Goal: Task Accomplishment & Management: Manage account settings

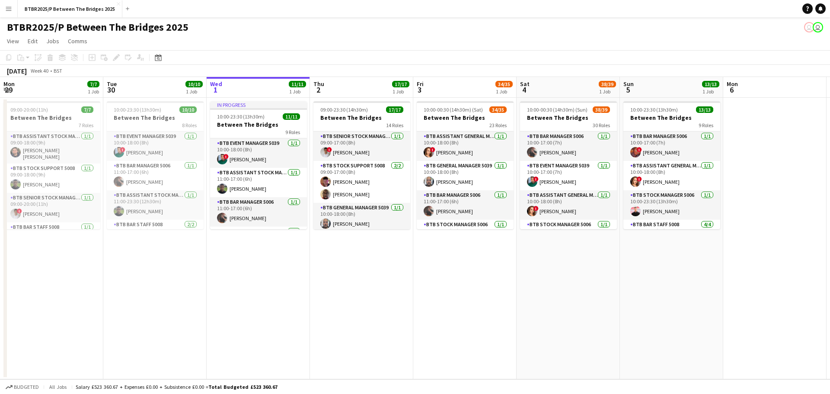
scroll to position [897, 0]
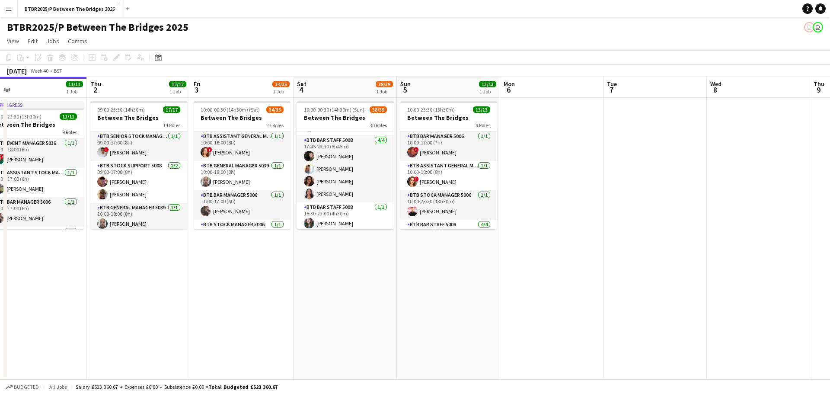
drag, startPoint x: 333, startPoint y: 291, endPoint x: 368, endPoint y: 281, distance: 36.4
click at [365, 288] on app-calendar-viewport "Mon 29 7/7 1 Job Tue 30 10/10 1 Job Wed 1 11/11 1 Job Thu 2 17/17 1 Job Fri 3 3…" at bounding box center [415, 228] width 830 height 302
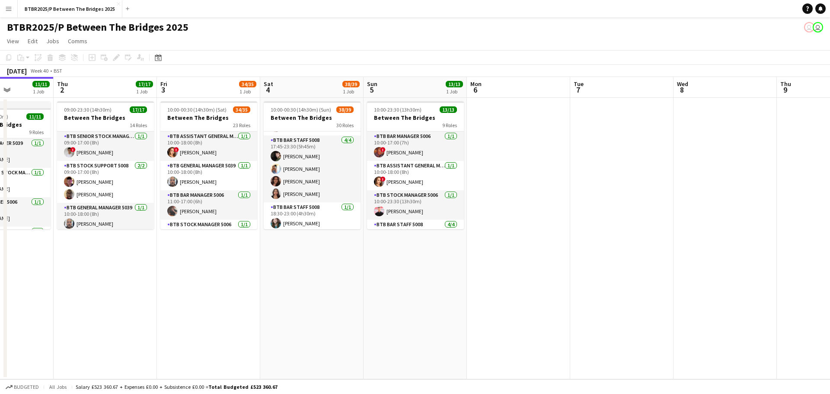
drag, startPoint x: 266, startPoint y: 269, endPoint x: 336, endPoint y: 267, distance: 70.5
click at [336, 271] on app-calendar-viewport "Mon 29 7/7 1 Job Tue 30 10/10 1 Job Wed 1 11/11 1 Job Thu 2 17/17 1 Job Fri 3 3…" at bounding box center [415, 228] width 830 height 302
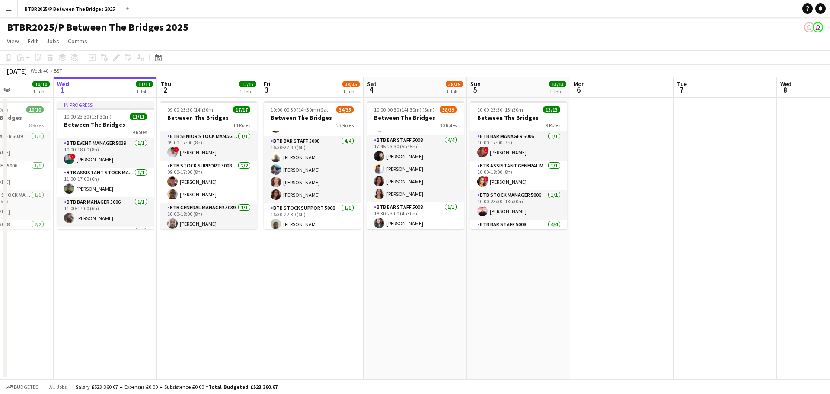
scroll to position [432, 0]
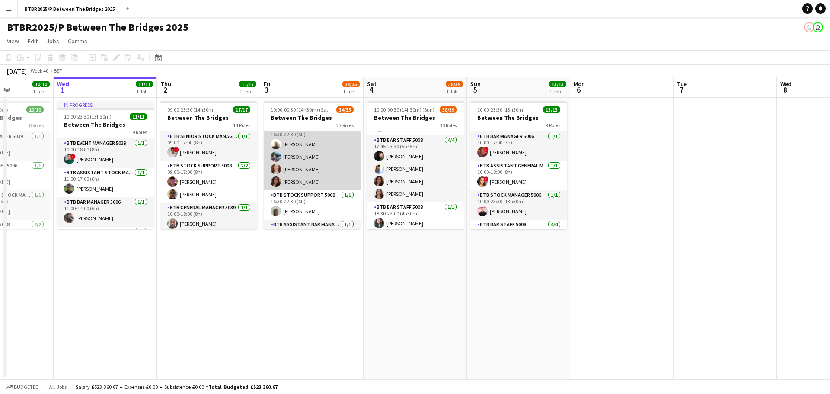
click at [314, 173] on app-card-role "BTB Bar Staff 5008 [DATE] 16:30-22:30 (6h) [PERSON_NAME] [PERSON_NAME] [PERSON_…" at bounding box center [312, 156] width 97 height 67
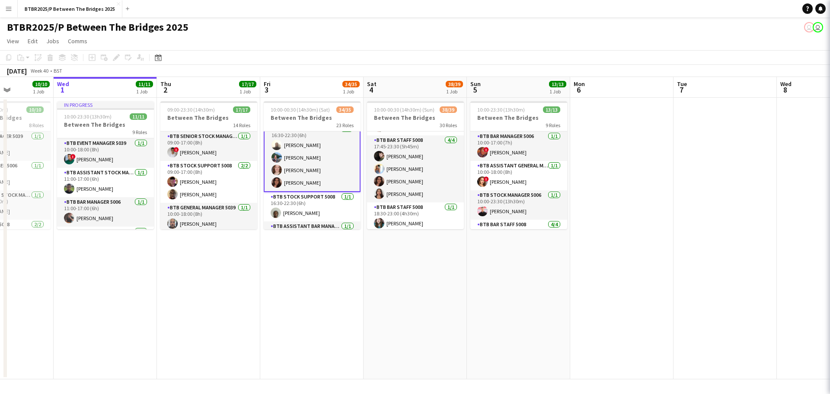
scroll to position [433, 0]
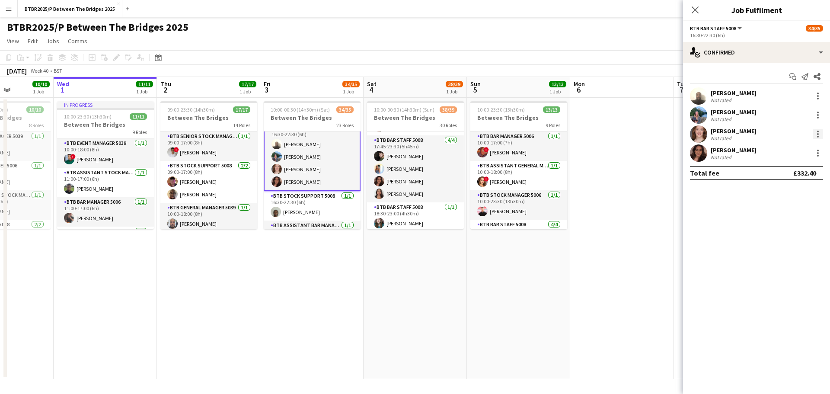
click at [817, 132] on div at bounding box center [818, 134] width 10 height 10
click at [789, 229] on span "Remove" at bounding box center [790, 233] width 54 height 8
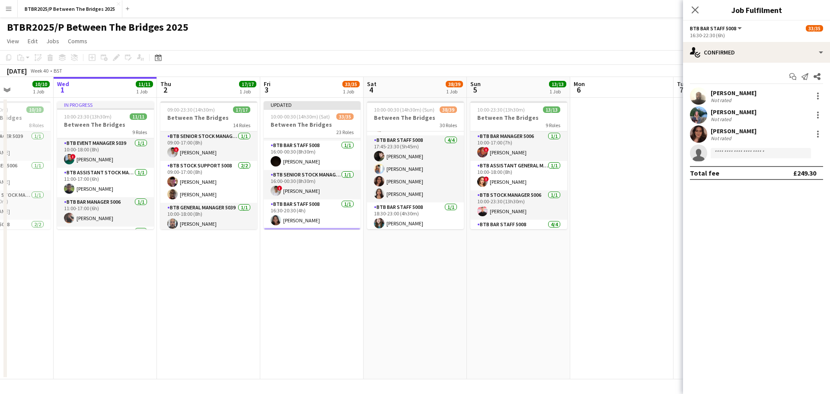
scroll to position [349, 0]
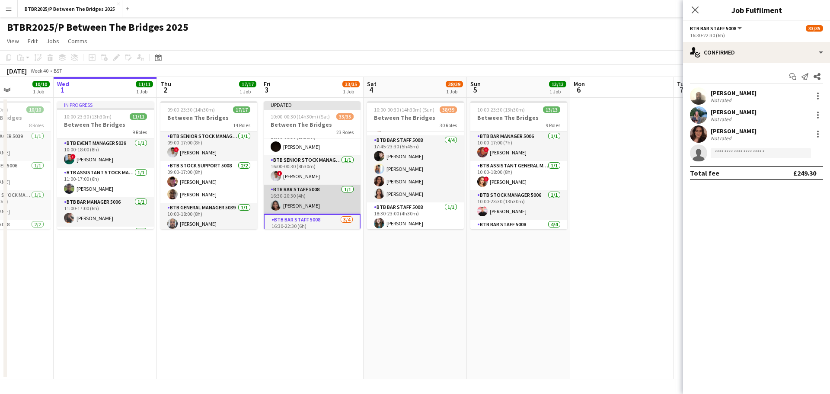
click at [311, 193] on app-card-role "BTB Bar Staff 5008 [DATE] 16:30-20:30 (4h) [PERSON_NAME]" at bounding box center [312, 199] width 97 height 29
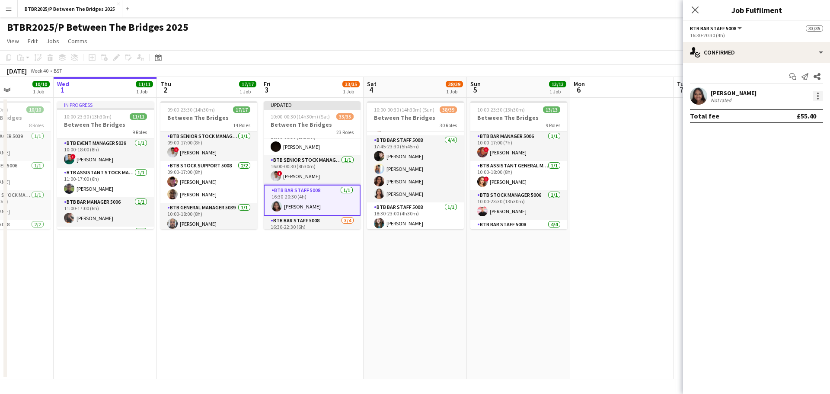
click at [815, 96] on div at bounding box center [818, 96] width 10 height 10
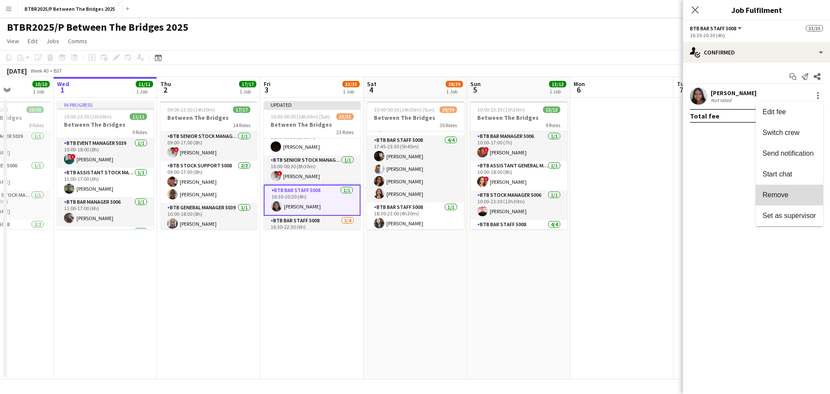
click at [793, 189] on button "Remove" at bounding box center [789, 195] width 67 height 21
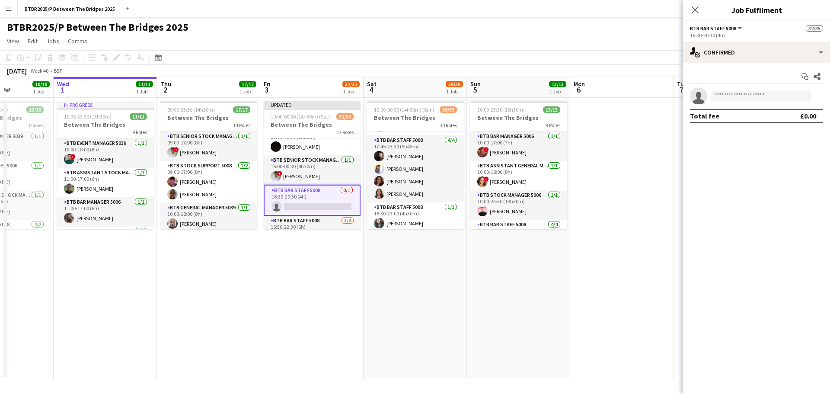
click at [330, 198] on app-card-role "BTB Bar Staff 5008 0/1 16:30-20:30 (4h) single-neutral-actions" at bounding box center [312, 200] width 97 height 31
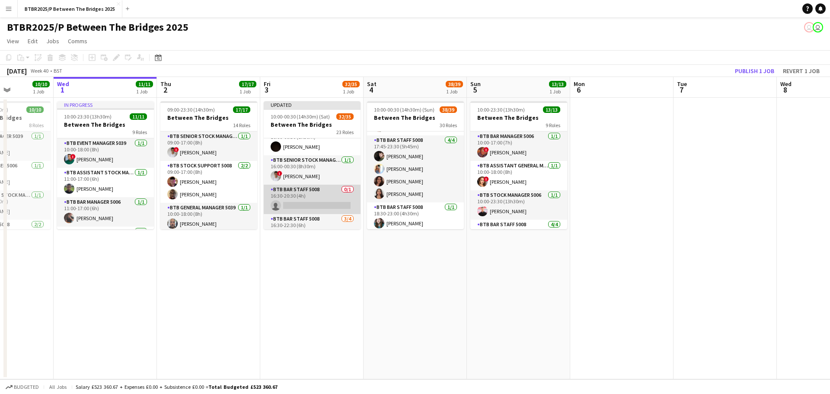
click at [309, 200] on app-card-role "BTB Bar Staff 5008 0/1 16:30-20:30 (4h) single-neutral-actions" at bounding box center [312, 199] width 97 height 29
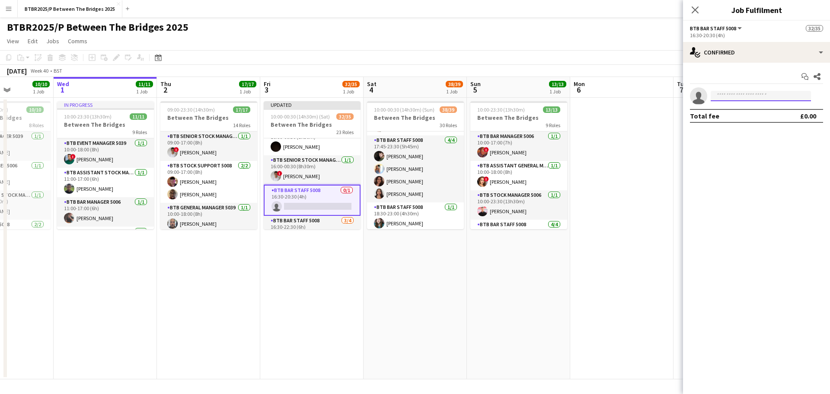
click at [724, 97] on input at bounding box center [761, 96] width 100 height 10
type input "***"
click at [736, 109] on span "[PERSON_NAME]" at bounding box center [743, 108] width 50 height 7
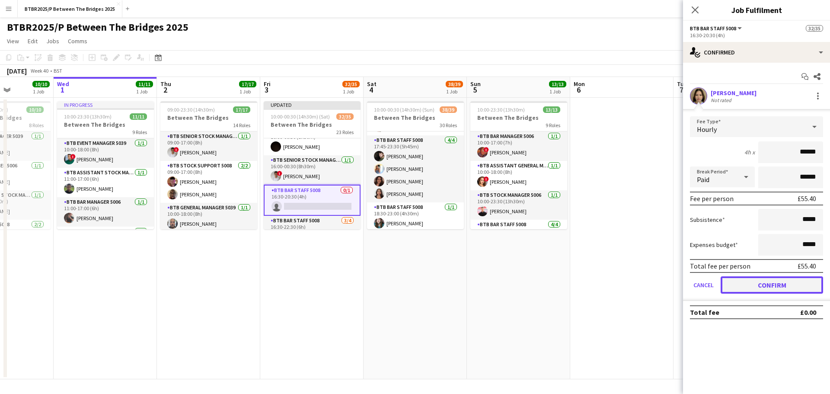
click at [742, 282] on button "Confirm" at bounding box center [772, 284] width 103 height 17
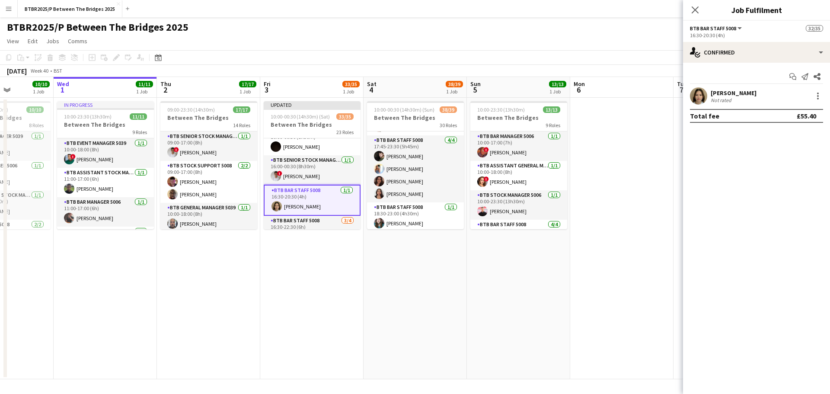
drag, startPoint x: 578, startPoint y: 34, endPoint x: 586, endPoint y: 34, distance: 7.8
click at [578, 34] on app-page-menu "View Day view expanded Day view collapsed Month view Date picker Jump to [DATE]…" at bounding box center [415, 42] width 830 height 16
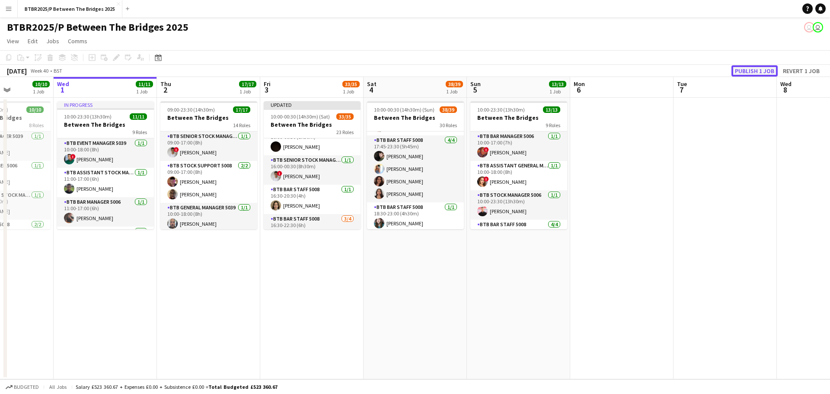
click at [752, 74] on button "Publish 1 job" at bounding box center [755, 70] width 46 height 11
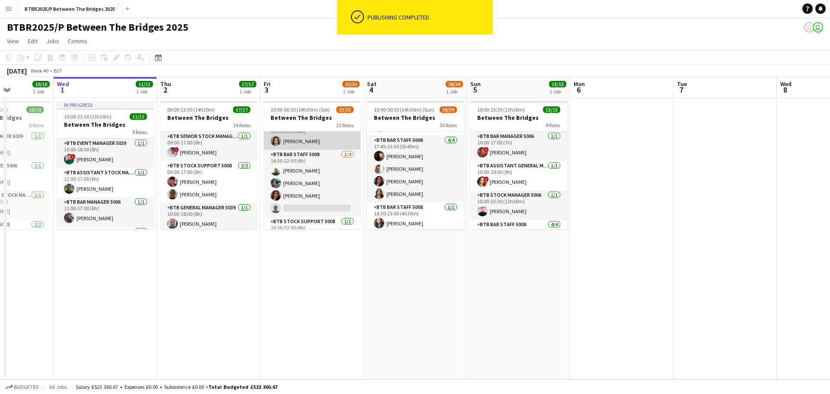
scroll to position [392, 0]
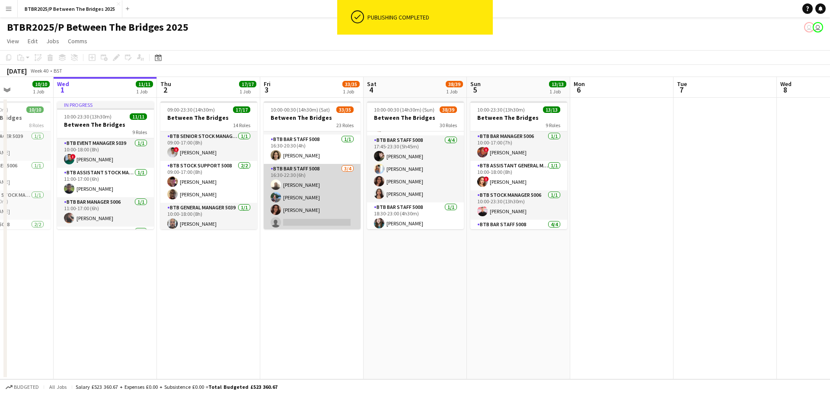
click at [307, 220] on app-card-role "BTB Bar Staff 5008 [DATE] 16:30-22:30 (6h) [PERSON_NAME] Freya [PERSON_NAME] si…" at bounding box center [312, 197] width 97 height 67
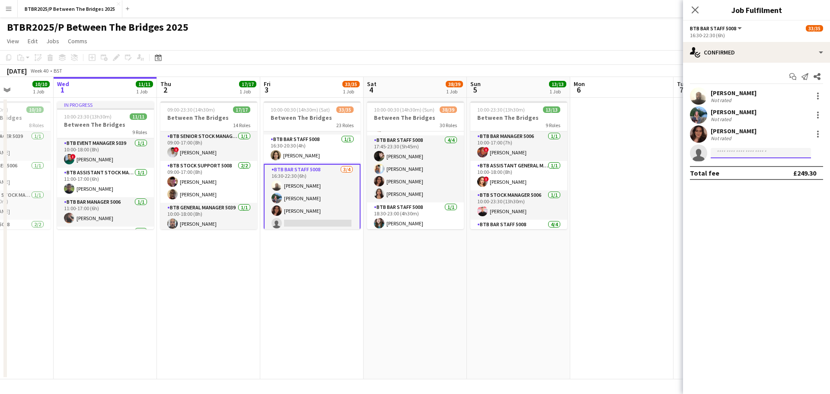
click at [756, 150] on input at bounding box center [761, 153] width 100 height 10
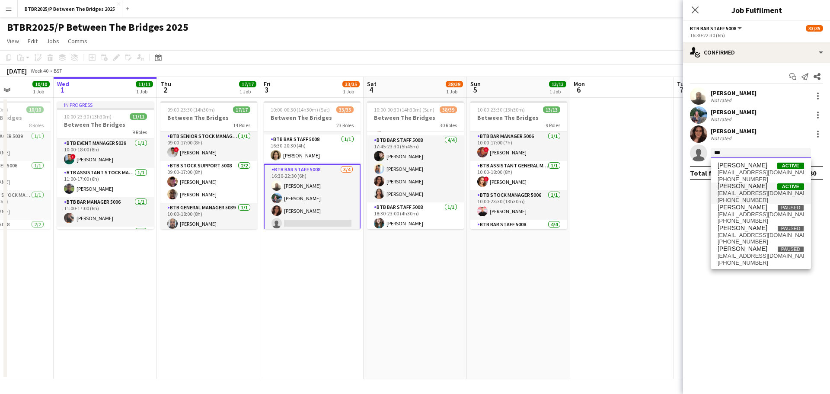
type input "***"
click at [743, 190] on span "[EMAIL_ADDRESS][DOMAIN_NAME]" at bounding box center [761, 193] width 86 height 7
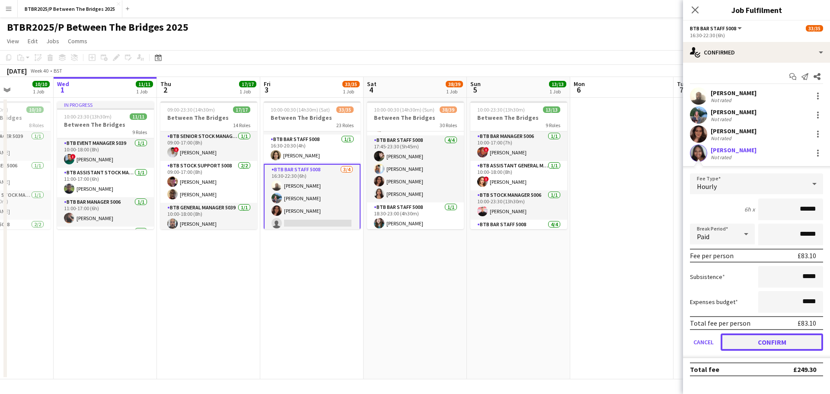
click at [727, 343] on button "Confirm" at bounding box center [772, 341] width 103 height 17
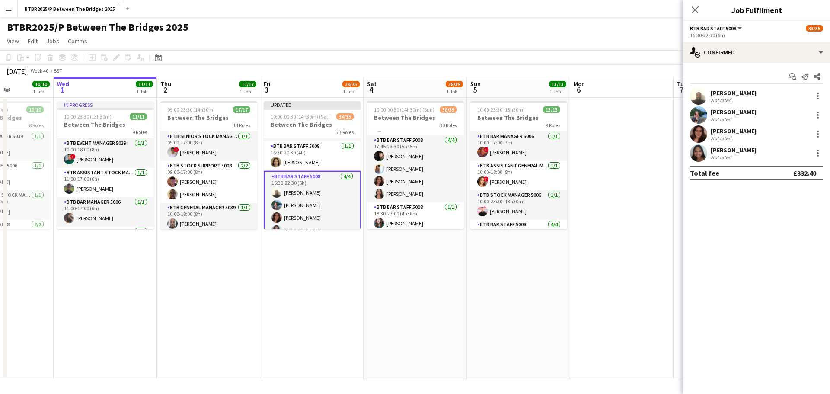
click at [582, 32] on div "BTBR2025/P Between The Bridges 2025 user user" at bounding box center [415, 25] width 830 height 16
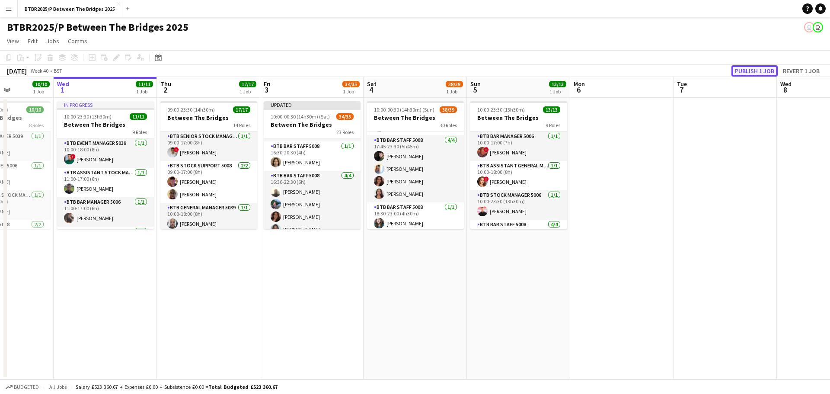
click at [743, 66] on button "Publish 1 job" at bounding box center [755, 70] width 46 height 11
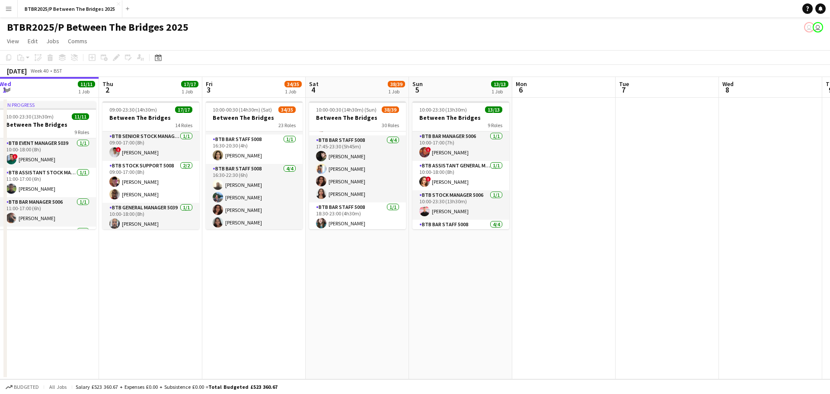
drag, startPoint x: 369, startPoint y: 272, endPoint x: 357, endPoint y: 241, distance: 33.3
click at [363, 270] on app-calendar-viewport "Sun 28 14/14 1 Job Mon 29 7/7 1 Job Tue 30 10/10 1 Job Wed 1 11/11 1 Job Thu 2 …" at bounding box center [415, 228] width 830 height 302
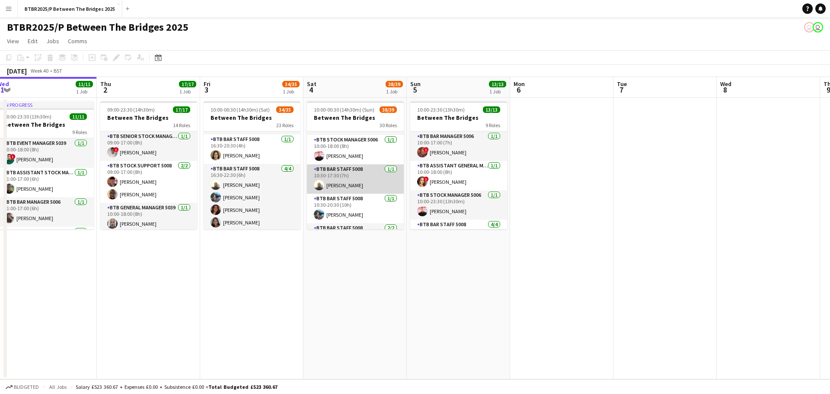
scroll to position [86, 0]
click at [356, 179] on app-card-role "BTB Bar Staff 5008 [DATE] 10:30-17:30 (7h) [PERSON_NAME]" at bounding box center [355, 177] width 97 height 29
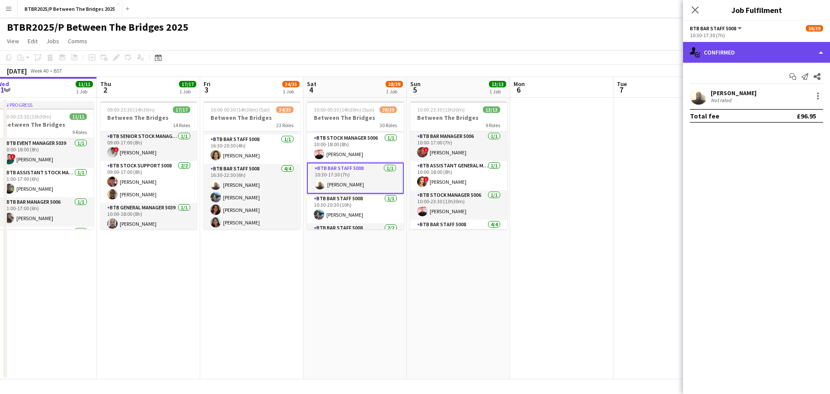
click at [780, 58] on div "single-neutral-actions-check-2 Confirmed" at bounding box center [756, 52] width 147 height 21
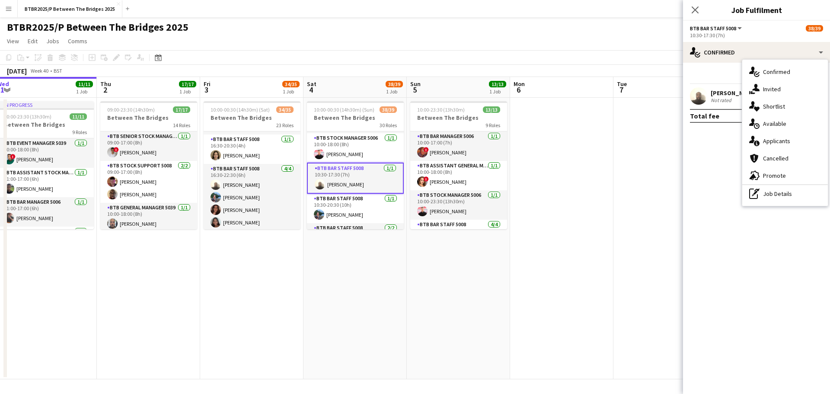
click at [725, 157] on mat-expansion-panel "check Confirmed Start chat Send notification Share [PERSON_NAME] Not rated Tota…" at bounding box center [756, 228] width 147 height 331
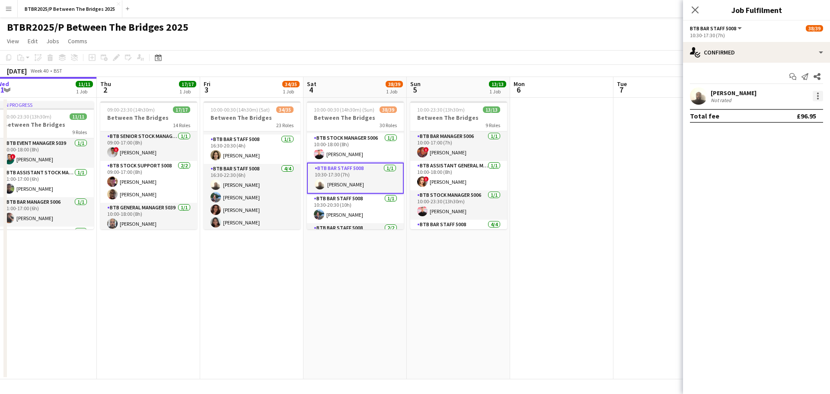
click at [817, 98] on div at bounding box center [818, 96] width 10 height 10
click at [795, 195] on span "Remove" at bounding box center [790, 195] width 54 height 8
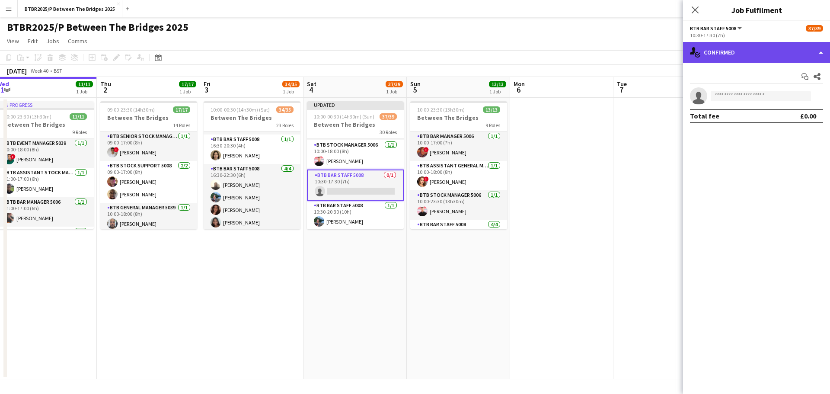
click at [752, 53] on div "single-neutral-actions-check-2 Confirmed" at bounding box center [756, 52] width 147 height 21
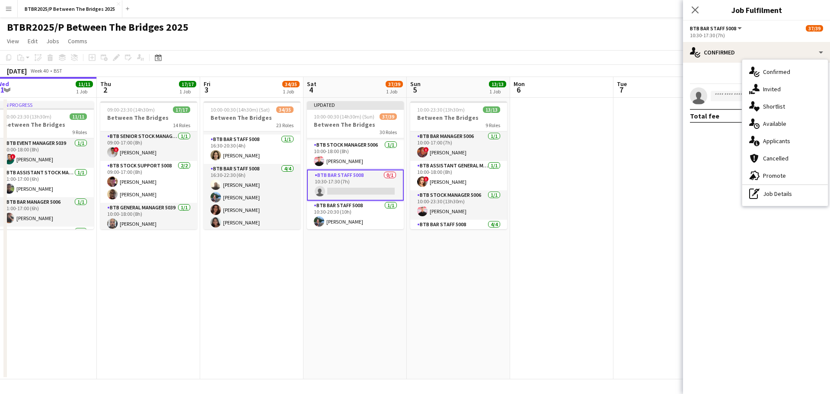
drag, startPoint x: 771, startPoint y: 197, endPoint x: 759, endPoint y: 131, distance: 66.8
click at [770, 196] on div "pen-write Job Details" at bounding box center [786, 193] width 86 height 17
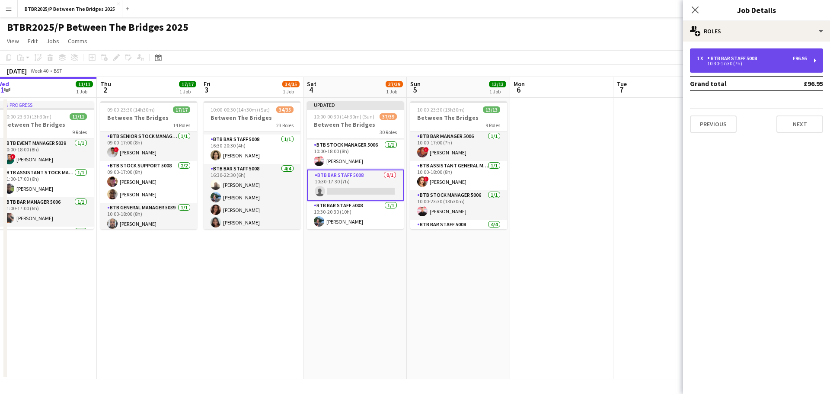
click at [747, 62] on div "10:30-17:30 (7h)" at bounding box center [752, 63] width 110 height 4
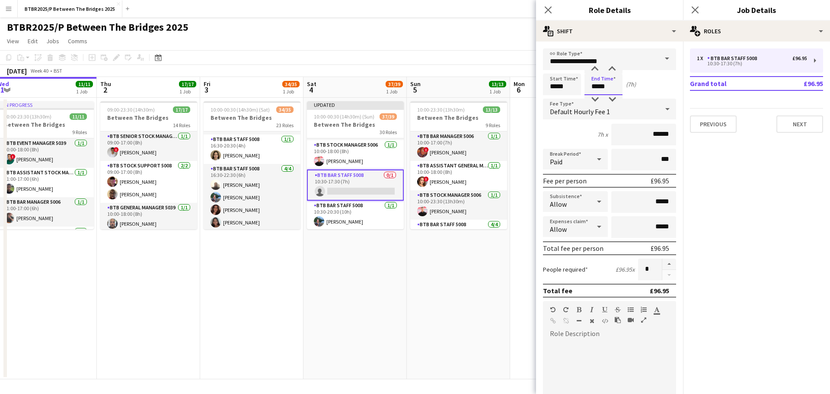
drag, startPoint x: 609, startPoint y: 87, endPoint x: 576, endPoint y: 87, distance: 33.7
click at [576, 87] on div "Start Time ***** End Time ***** (7h)" at bounding box center [609, 85] width 133 height 22
type input "*****"
click at [513, 37] on app-page-menu "View Day view expanded Day view collapsed Month view Date picker Jump to [DATE]…" at bounding box center [415, 42] width 830 height 16
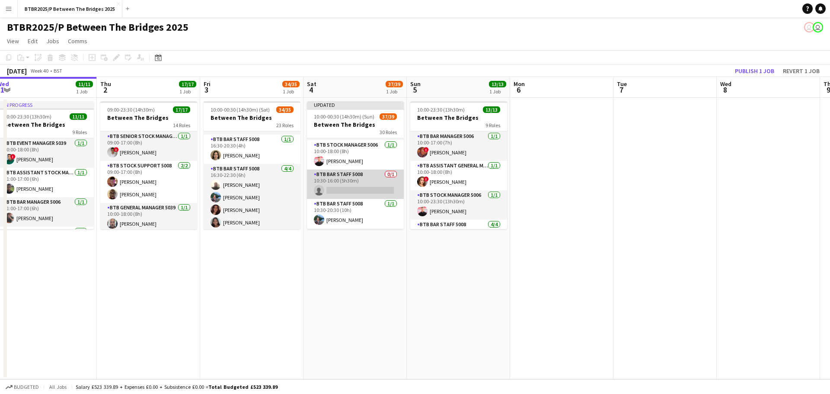
click at [347, 180] on app-card-role "BTB Bar Staff 5008 0/1 10:30-16:00 (5h30m) single-neutral-actions" at bounding box center [355, 184] width 97 height 29
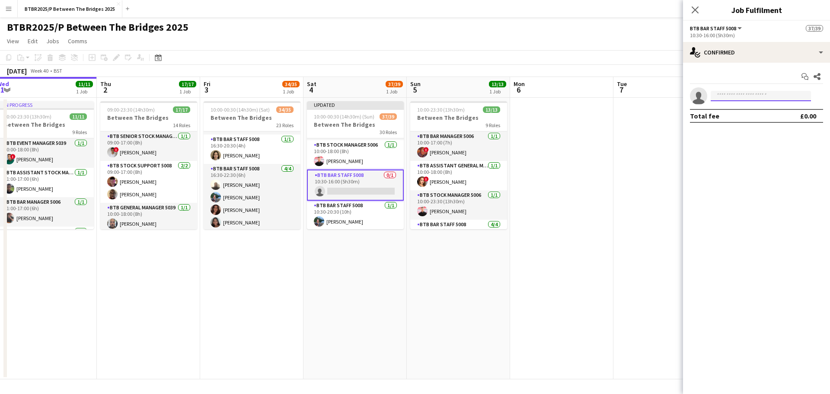
click at [765, 93] on input at bounding box center [761, 96] width 100 height 10
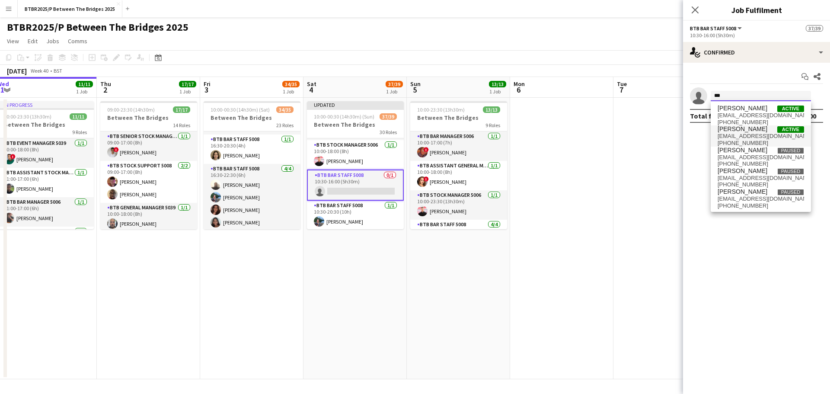
type input "***"
click at [759, 130] on span "[PERSON_NAME] Active" at bounding box center [761, 128] width 86 height 7
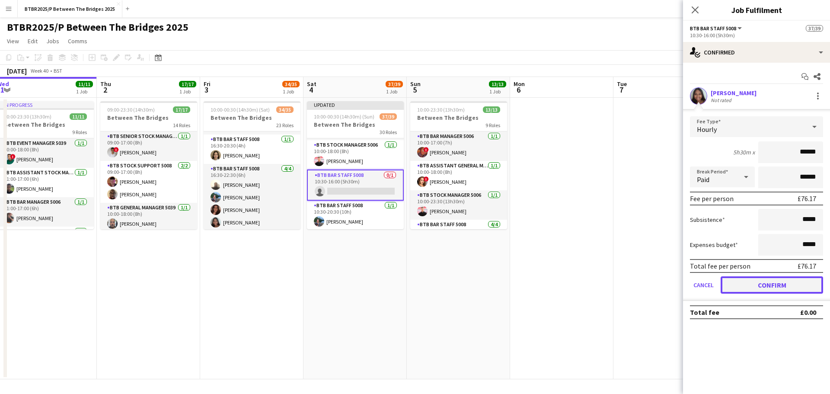
click at [752, 279] on button "Confirm" at bounding box center [772, 284] width 103 height 17
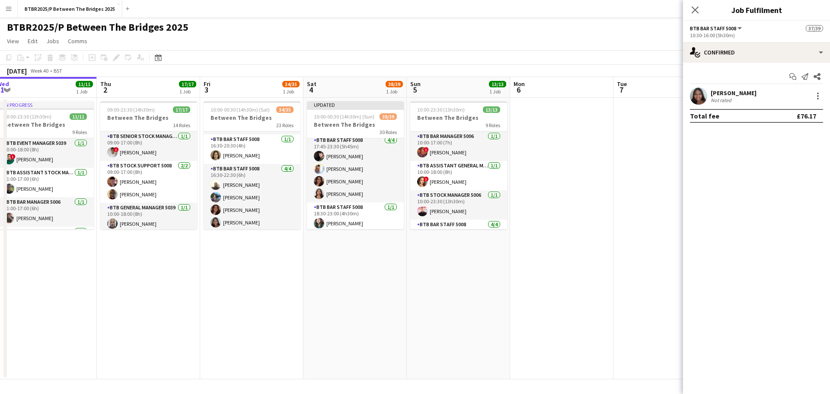
click at [357, 184] on app-card-role "BTB Bar Staff 5008 [DATE] 17:45-23:30 (5h45m) [PERSON_NAME] [PERSON_NAME] [PERS…" at bounding box center [355, 168] width 97 height 67
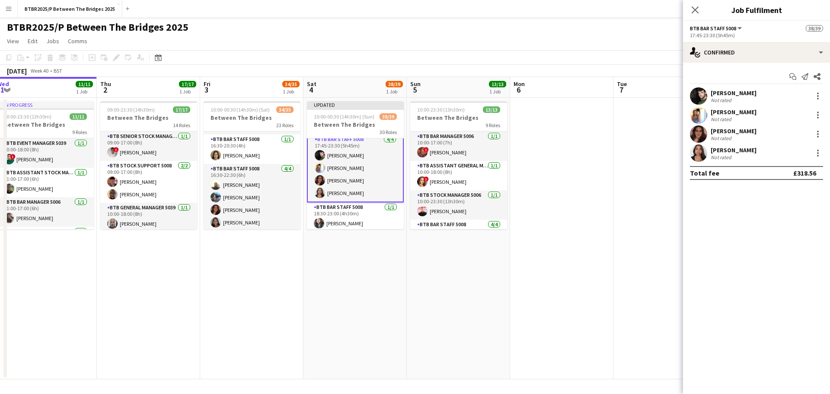
scroll to position [905, 0]
click at [817, 139] on div at bounding box center [818, 134] width 10 height 10
click at [787, 227] on button "Remove" at bounding box center [789, 233] width 67 height 21
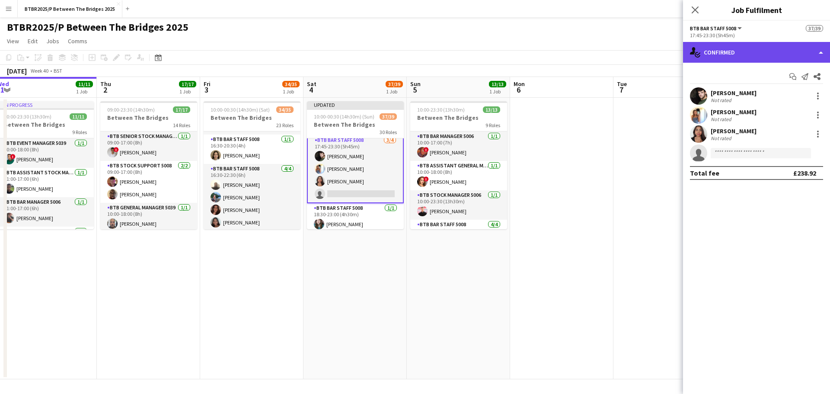
click at [756, 57] on div "single-neutral-actions-check-2 Confirmed" at bounding box center [756, 52] width 147 height 21
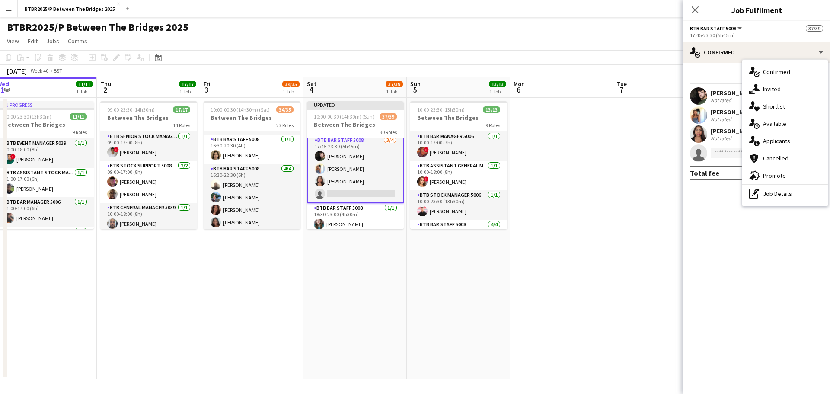
drag, startPoint x: 779, startPoint y: 198, endPoint x: 767, endPoint y: 150, distance: 49.9
click at [779, 197] on div "pen-write Job Details" at bounding box center [786, 193] width 86 height 17
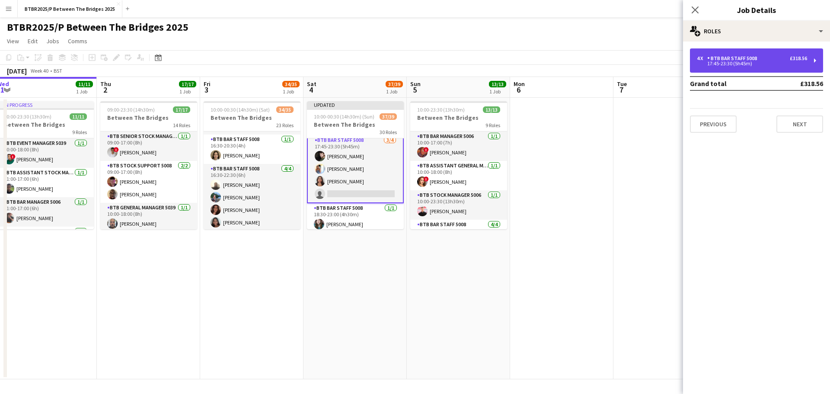
drag, startPoint x: 747, startPoint y: 68, endPoint x: 733, endPoint y: 70, distance: 14.9
click at [746, 67] on div "4 x BTB Bar Staff 5008 £318.56 17:45-23:30 (5h45m)" at bounding box center [756, 60] width 133 height 24
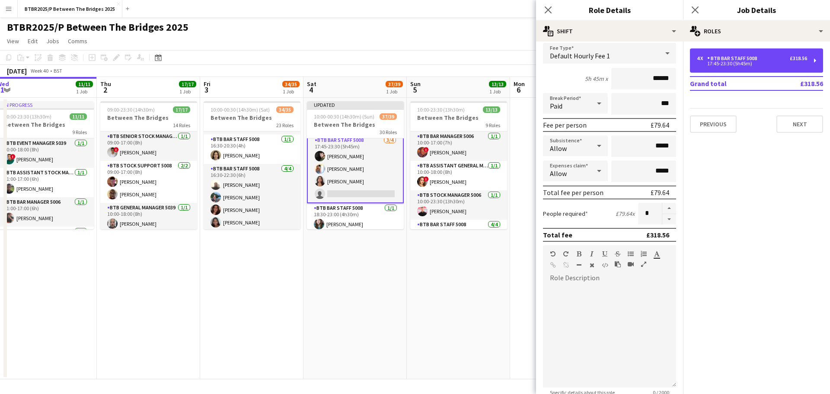
scroll to position [86, 0]
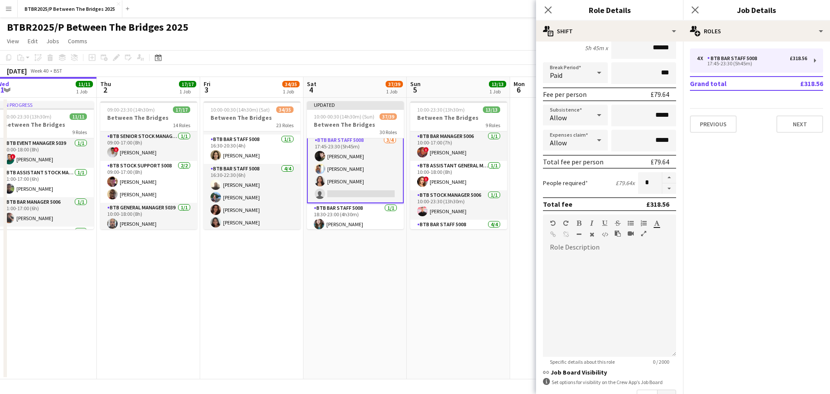
click at [663, 189] on button "button" at bounding box center [670, 188] width 14 height 11
type input "*"
click at [487, 36] on app-page-menu "View Day view expanded Day view collapsed Month view Date picker Jump to [DATE]…" at bounding box center [415, 42] width 830 height 16
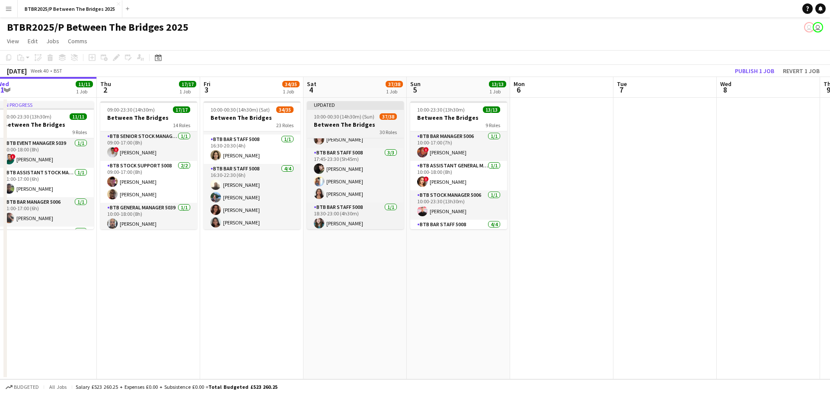
click at [352, 125] on h3 "Between The Bridges" at bounding box center [355, 125] width 97 height 8
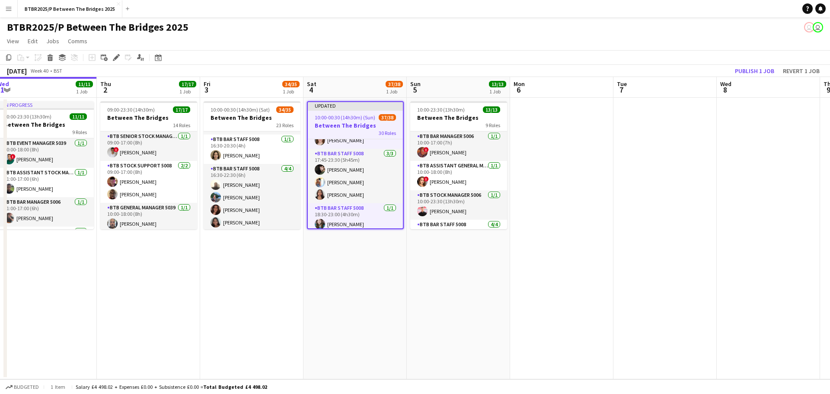
scroll to position [894, 0]
click at [113, 60] on icon "Edit" at bounding box center [116, 57] width 7 height 7
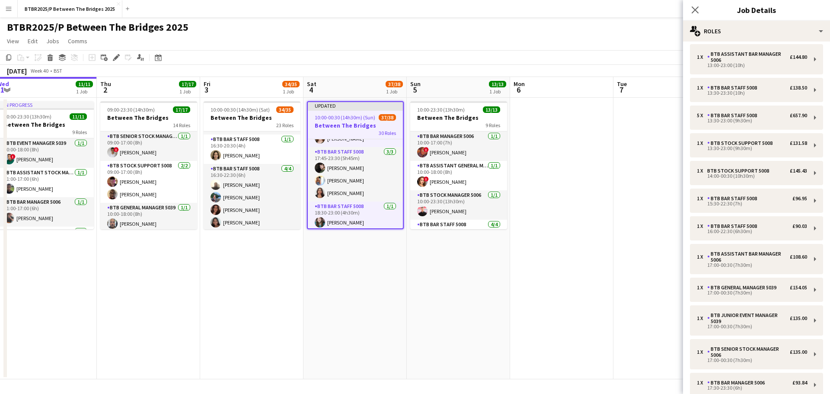
scroll to position [599, 0]
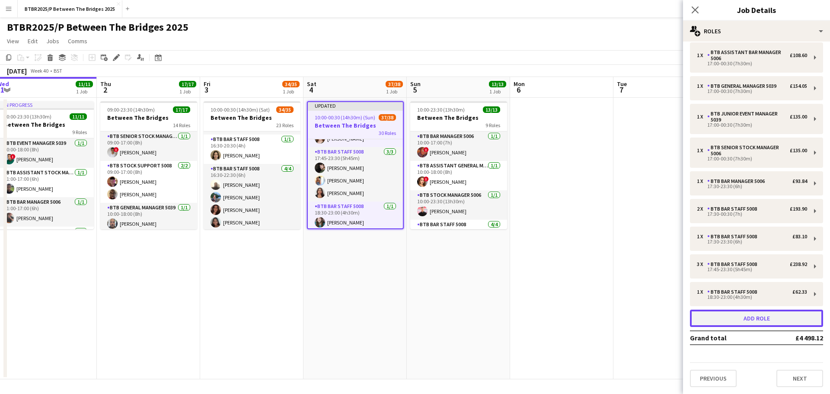
click at [736, 324] on button "Add role" at bounding box center [756, 318] width 133 height 17
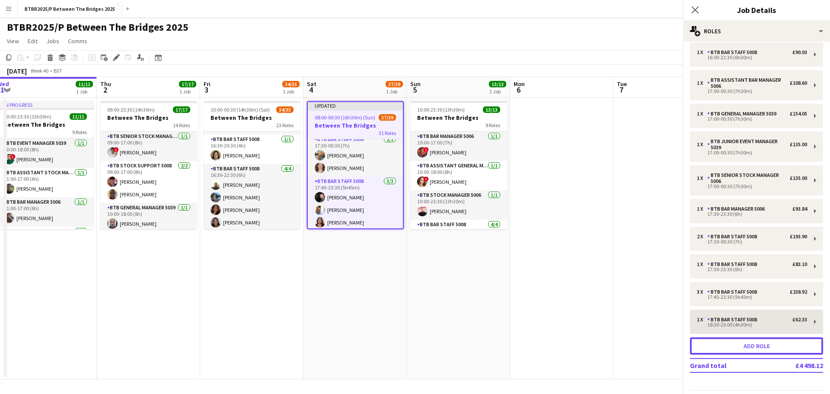
scroll to position [923, 0]
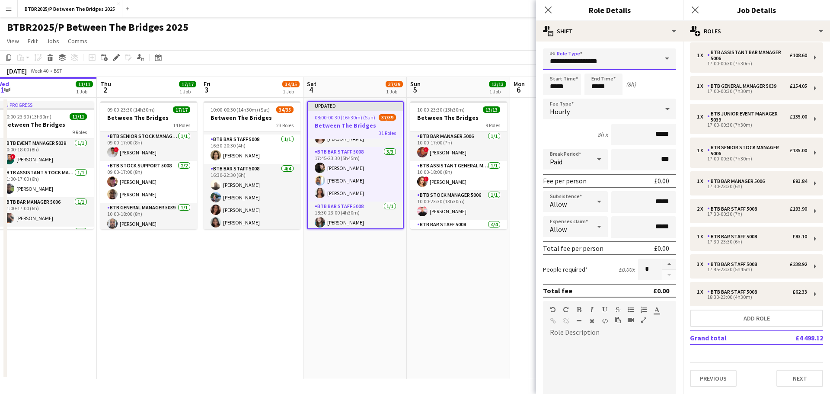
drag, startPoint x: 605, startPoint y: 65, endPoint x: 507, endPoint y: 64, distance: 98.6
click at [508, 64] on body "Menu Boards Boards Boards All jobs Status Workforce Workforce My Workforce Recr…" at bounding box center [415, 197] width 830 height 394
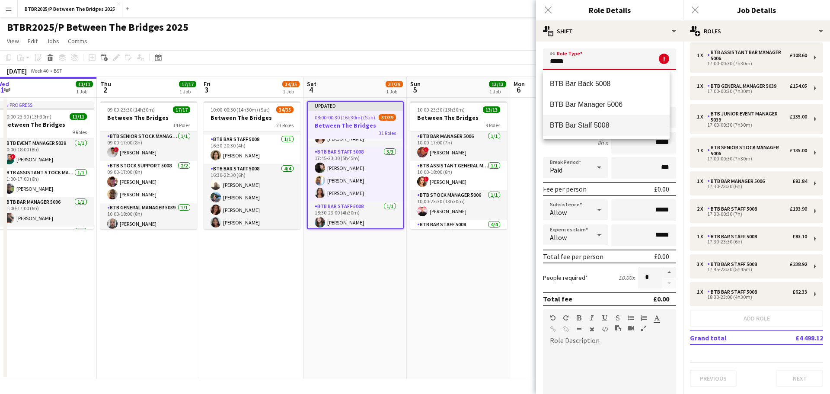
click at [562, 121] on span "BTB Bar Staff 5008" at bounding box center [606, 125] width 113 height 8
type input "**********"
type input "******"
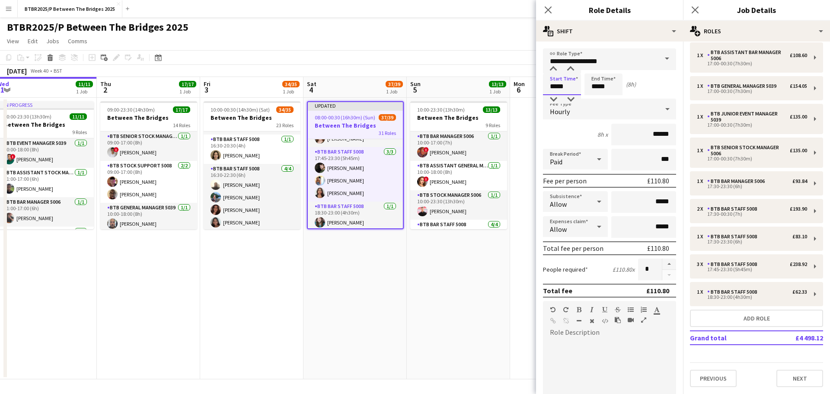
drag, startPoint x: 566, startPoint y: 90, endPoint x: 538, endPoint y: 91, distance: 27.7
click at [538, 90] on form "**********" at bounding box center [609, 317] width 147 height 538
type input "*****"
click at [486, 44] on app-page-menu "View Day view expanded Day view collapsed Month view Date picker Jump to [DATE]…" at bounding box center [415, 42] width 830 height 16
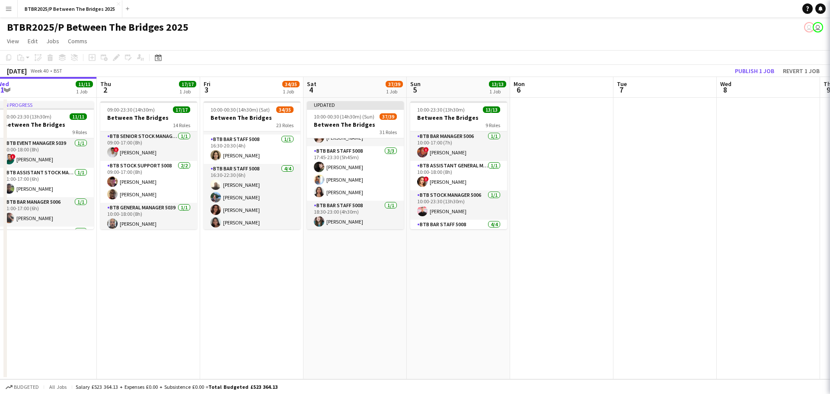
scroll to position [921, 0]
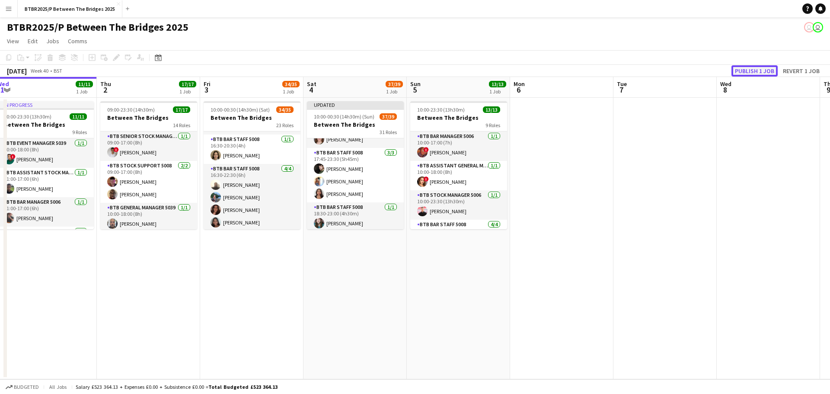
click at [749, 71] on button "Publish 1 job" at bounding box center [755, 70] width 46 height 11
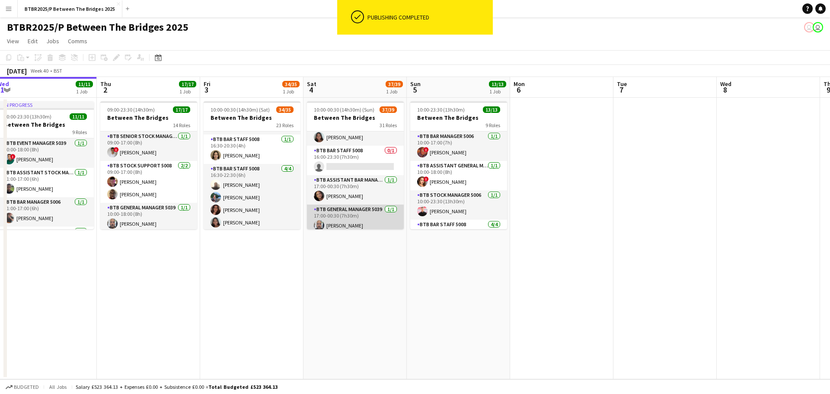
scroll to position [655, 0]
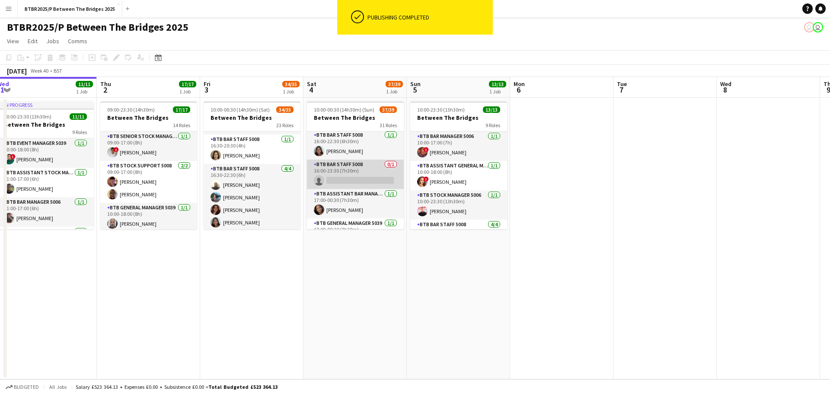
click at [352, 176] on app-card-role "BTB Bar Staff 5008 0/1 16:00-23:30 (7h30m) single-neutral-actions" at bounding box center [355, 174] width 97 height 29
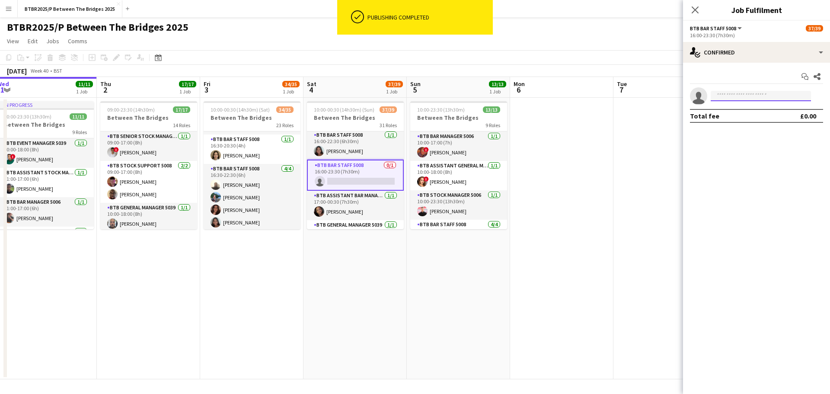
click at [727, 99] on input at bounding box center [761, 96] width 100 height 10
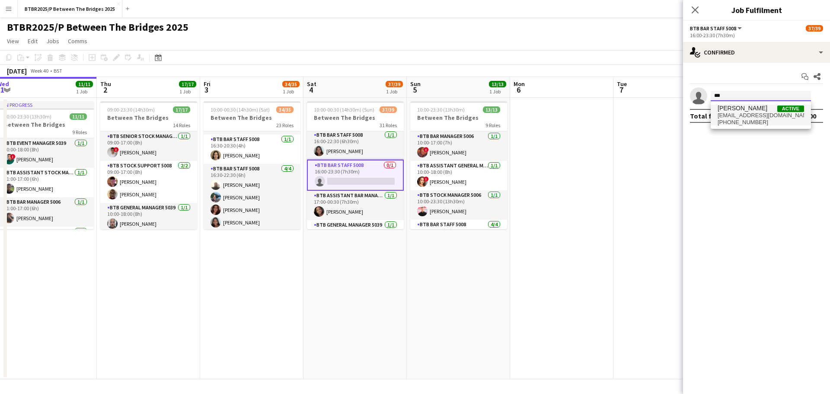
type input "***"
click at [727, 113] on span "[EMAIL_ADDRESS][DOMAIN_NAME]" at bounding box center [761, 115] width 86 height 7
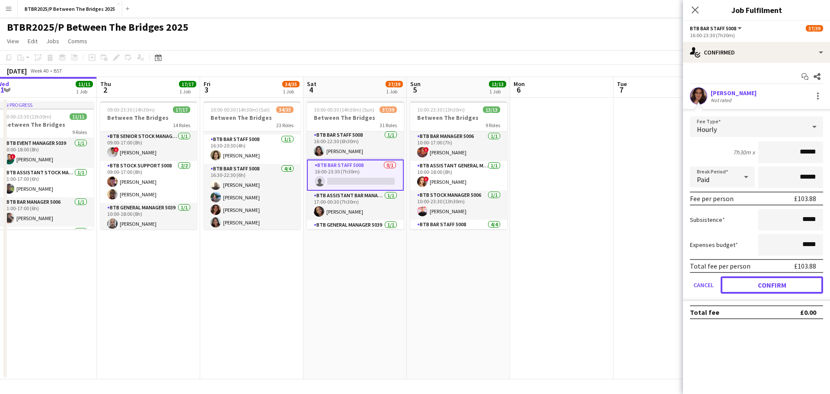
drag, startPoint x: 751, startPoint y: 287, endPoint x: 735, endPoint y: 259, distance: 32.7
click at [751, 285] on button "Confirm" at bounding box center [772, 284] width 103 height 17
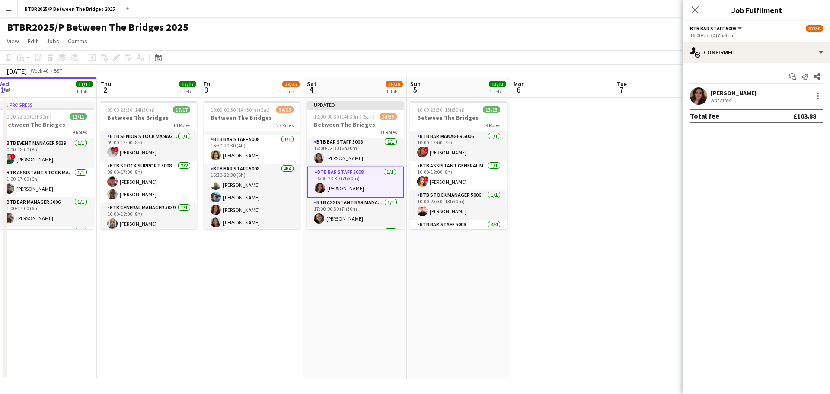
click at [576, 29] on div "BTBR2025/P Between The Bridges 2025 user user" at bounding box center [415, 25] width 830 height 16
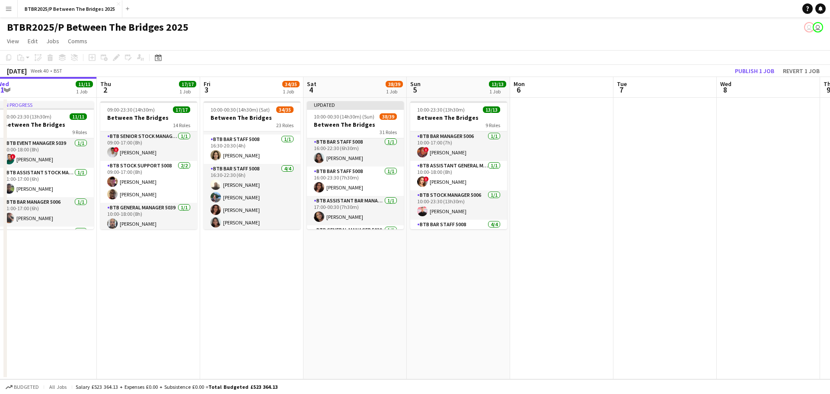
click at [731, 70] on div "Publish 1 job Revert 1 job" at bounding box center [778, 70] width 106 height 11
click at [750, 70] on button "Publish 1 job" at bounding box center [755, 70] width 46 height 11
